Goal: Task Accomplishment & Management: Use online tool/utility

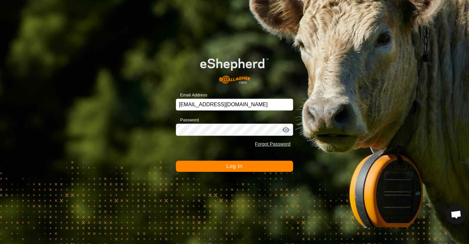
click at [186, 168] on button "Log In" at bounding box center [234, 166] width 117 height 11
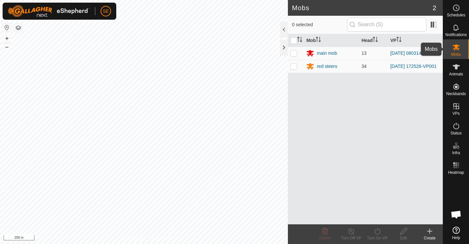
click at [456, 50] on icon at bounding box center [457, 47] width 8 height 8
click at [456, 47] on icon at bounding box center [456, 47] width 7 height 6
click at [293, 68] on p-checkbox at bounding box center [294, 66] width 7 height 5
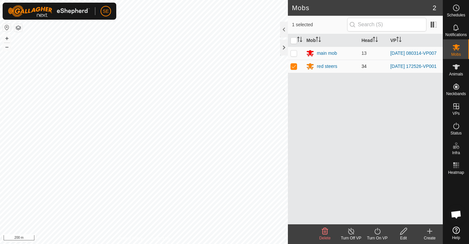
checkbox input "false"
click at [292, 52] on p-checkbox at bounding box center [294, 52] width 7 height 5
checkbox input "true"
click at [349, 230] on icon at bounding box center [351, 231] width 6 height 7
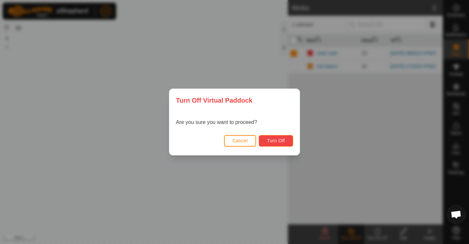
click at [278, 140] on span "Turn Off" at bounding box center [276, 140] width 18 height 5
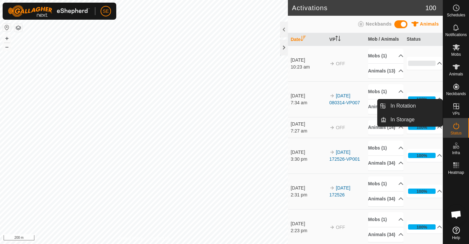
click at [456, 108] on icon at bounding box center [457, 106] width 8 height 8
click at [406, 106] on link "In Rotation" at bounding box center [415, 105] width 56 height 13
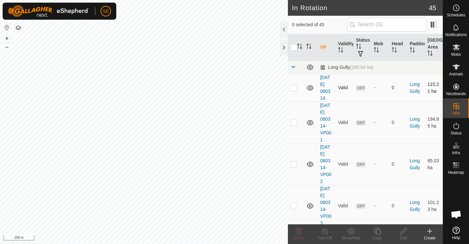
checkbox input "true"
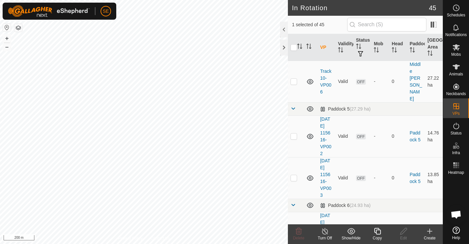
scroll to position [1051, 0]
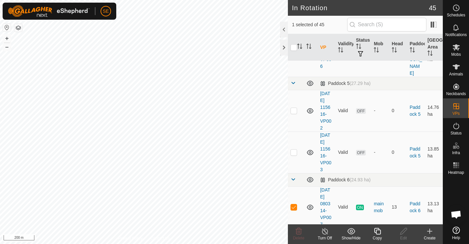
click at [377, 231] on icon at bounding box center [378, 231] width 8 height 8
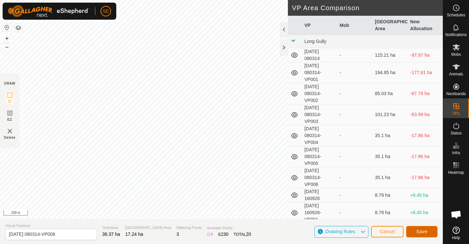
click at [420, 232] on span "Save" at bounding box center [422, 231] width 11 height 5
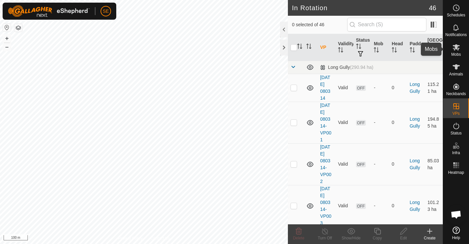
click at [454, 50] on icon at bounding box center [457, 47] width 8 height 8
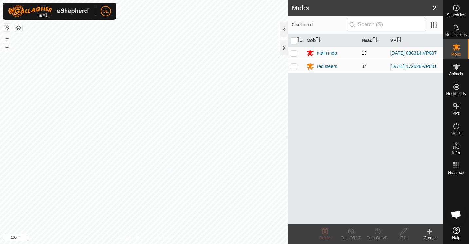
click at [292, 53] on p-checkbox at bounding box center [294, 52] width 7 height 5
checkbox input "true"
click at [378, 231] on icon at bounding box center [378, 231] width 8 height 8
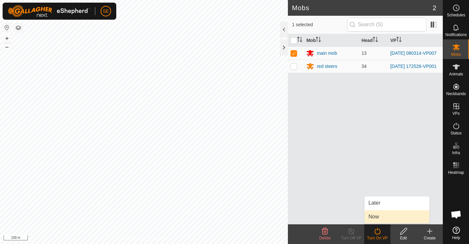
click at [381, 216] on link "Now" at bounding box center [397, 216] width 65 height 13
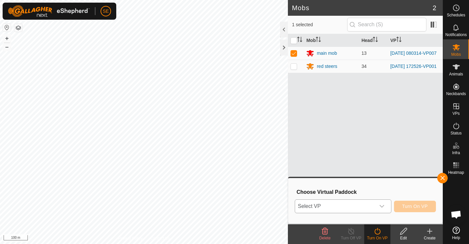
click at [382, 206] on icon "dropdown trigger" at bounding box center [382, 206] width 5 height 3
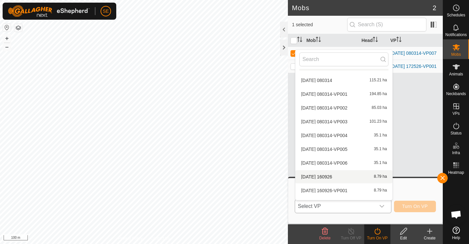
scroll to position [10, 0]
click at [331, 80] on li "[DATE] 080314 115.21 ha" at bounding box center [344, 80] width 97 height 13
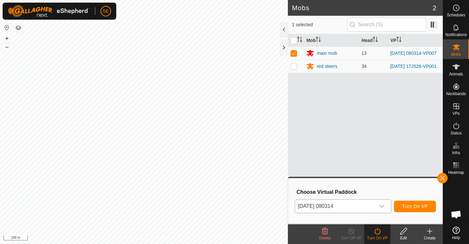
click at [383, 205] on icon "dropdown trigger" at bounding box center [382, 206] width 5 height 5
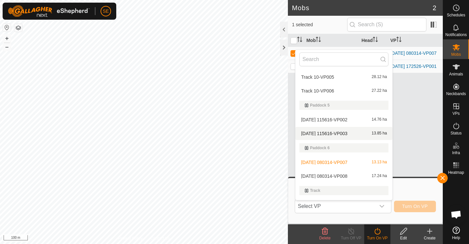
scroll to position [359, 0]
click at [323, 175] on li "[DATE] 080314-VP008 17.24 ha" at bounding box center [344, 175] width 97 height 13
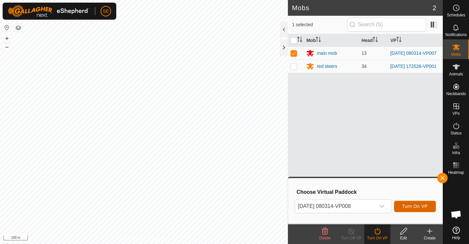
click at [403, 203] on button "Turn On VP" at bounding box center [415, 206] width 42 height 11
